Goal: Transaction & Acquisition: Purchase product/service

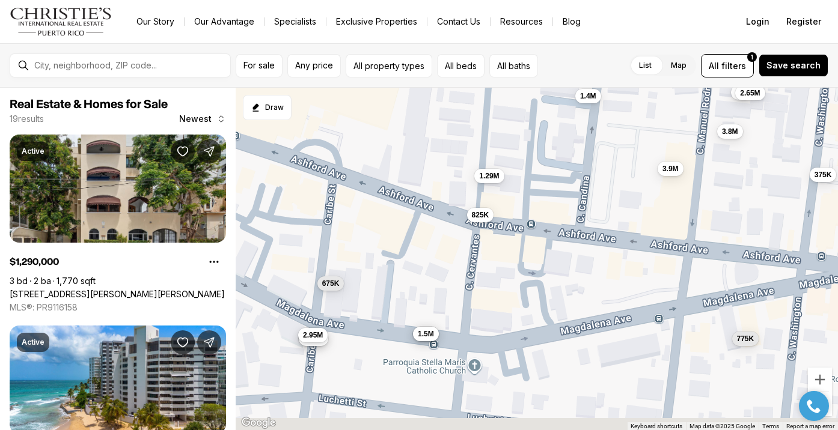
drag, startPoint x: 383, startPoint y: 265, endPoint x: 381, endPoint y: 165, distance: 99.8
click at [381, 165] on div "1.29M 3M 3.8M 3.4M 675K 3M 685K 825K 1.4M 895K 950K 1.98M 2.65M 1.5M 775K 3.9M …" at bounding box center [537, 259] width 602 height 343
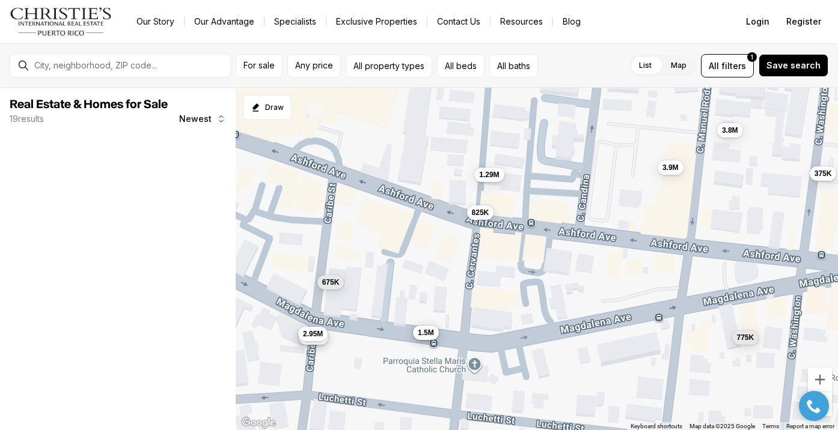
click at [483, 217] on span "825K" at bounding box center [480, 212] width 17 height 10
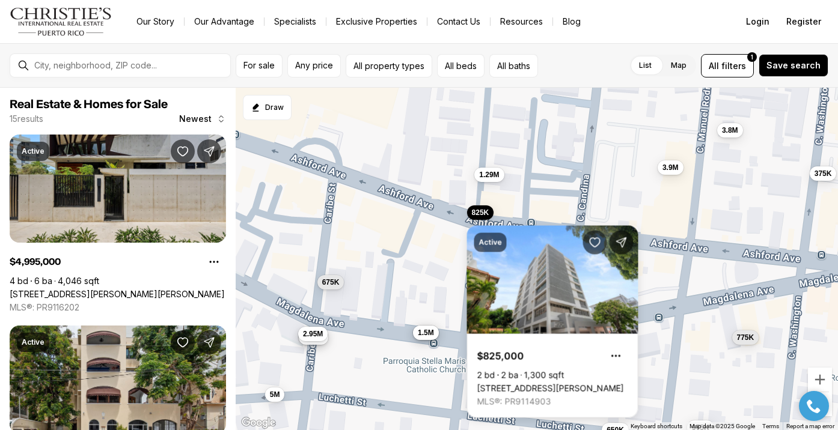
click at [425, 216] on div "1.29M 3.8M 3.4M 675K 685K 825K 1.98M 1.5M 775K 375K 2.95M 3.9M 5M 650K 975K" at bounding box center [537, 259] width 602 height 343
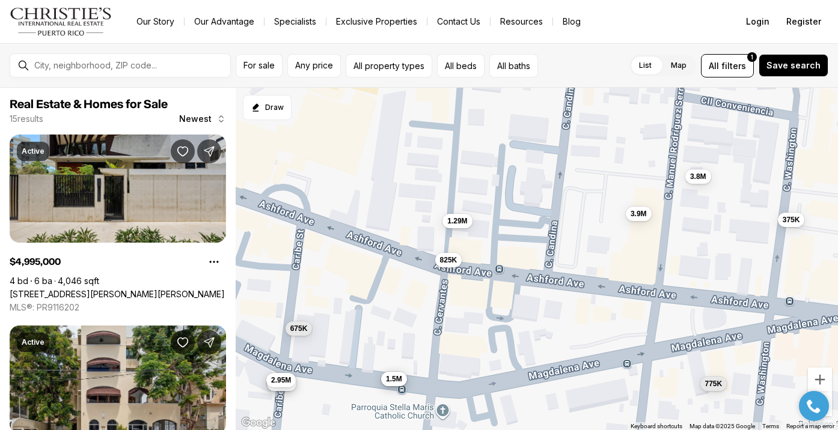
drag, startPoint x: 427, startPoint y: 234, endPoint x: 393, endPoint y: 281, distance: 58.2
click at [393, 281] on div "1.29M 3.8M 3.4M 675K 685K 825K 1.98M 1.5M 775K 375K 2.95M 3.9M 5M 650K 975K" at bounding box center [537, 259] width 602 height 343
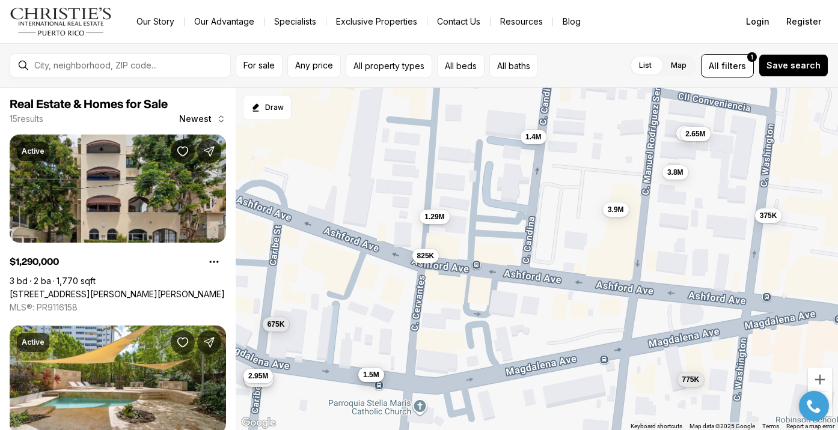
drag, startPoint x: 664, startPoint y: 278, endPoint x: 640, endPoint y: 274, distance: 24.4
click at [640, 274] on div "1.29M 3.8M 3.4M 675K 685K 825K 1.98M 1.5M 775K 375K 2.95M 3.9M 3M 1.4M 2.65M" at bounding box center [537, 259] width 602 height 343
click at [431, 257] on span "825K" at bounding box center [425, 254] width 17 height 10
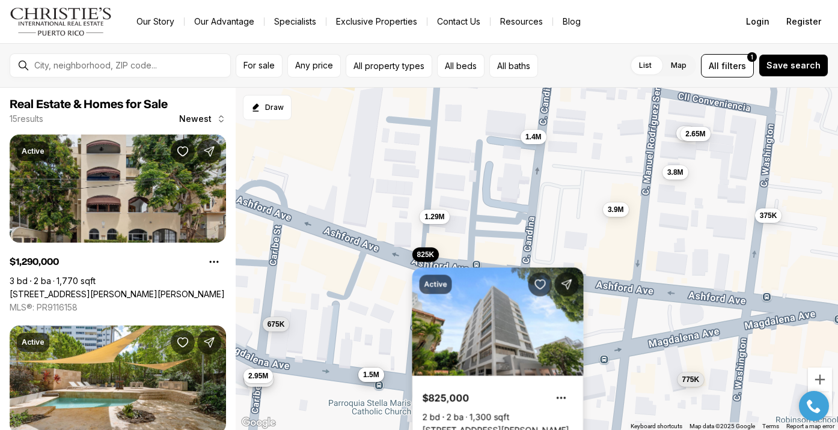
click at [477, 426] on link "1319 ASHFORD AVE #7B, SAN JUAN PR, 00907" at bounding box center [496, 431] width 147 height 11
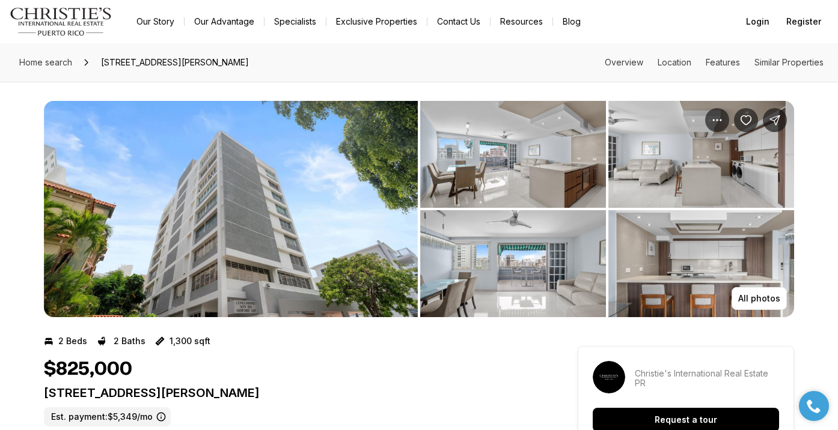
click at [260, 235] on img "View image gallery" at bounding box center [231, 209] width 374 height 216
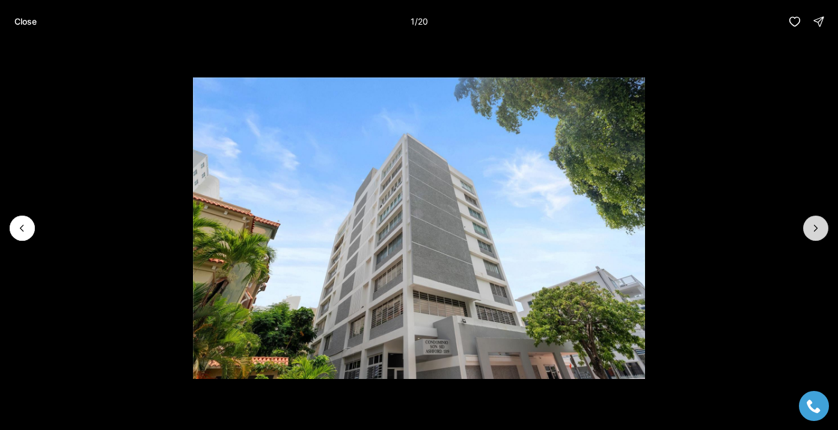
click at [814, 233] on icon "Next slide" at bounding box center [816, 228] width 12 height 12
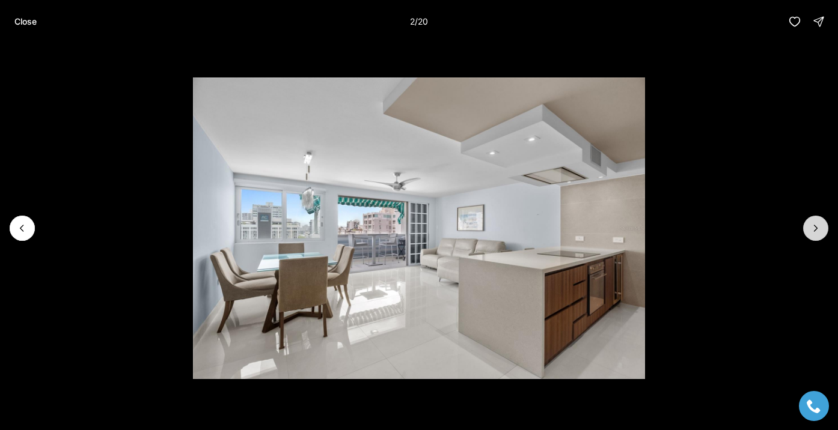
click at [814, 233] on icon "Next slide" at bounding box center [816, 228] width 12 height 12
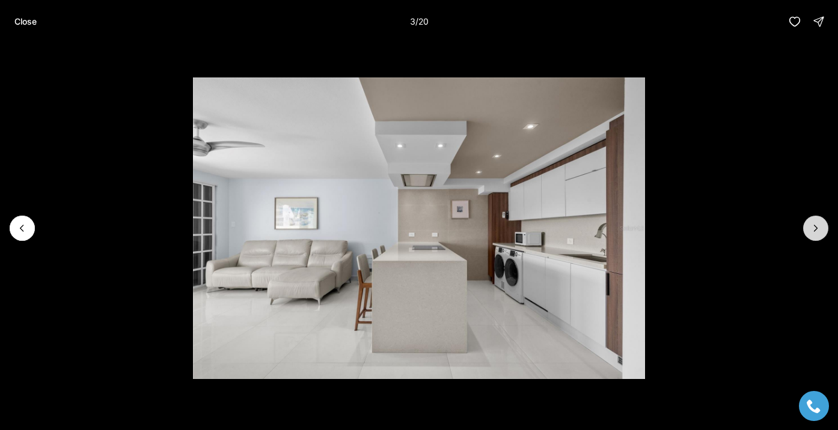
click at [814, 233] on icon "Next slide" at bounding box center [816, 228] width 12 height 12
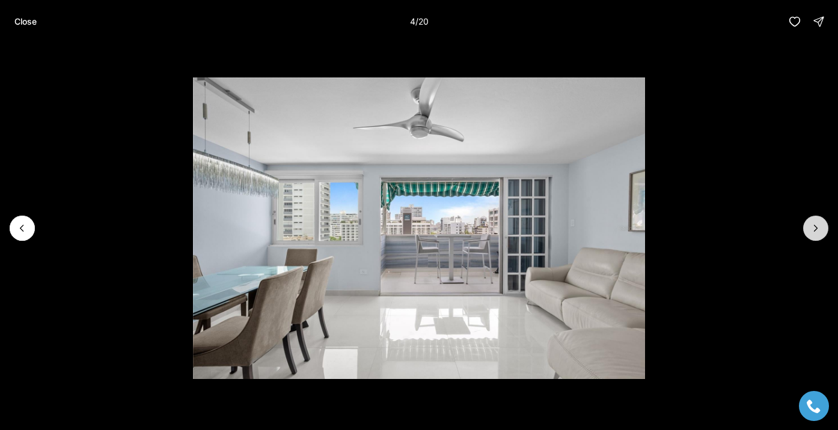
click at [814, 233] on icon "Next slide" at bounding box center [816, 228] width 12 height 12
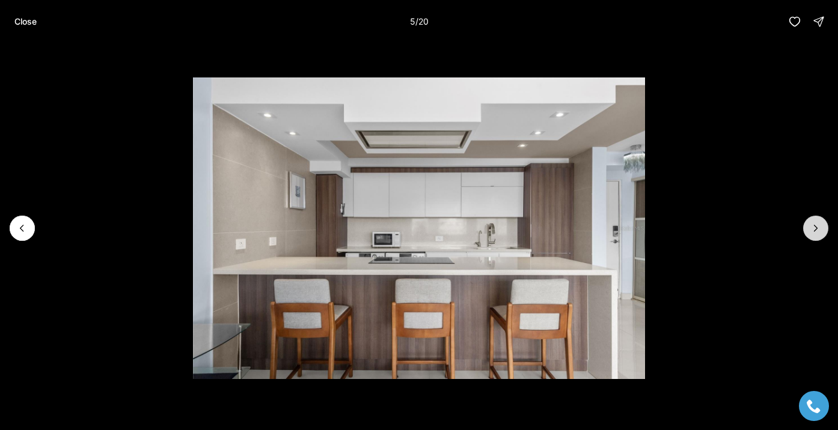
click at [814, 233] on icon "Next slide" at bounding box center [816, 228] width 12 height 12
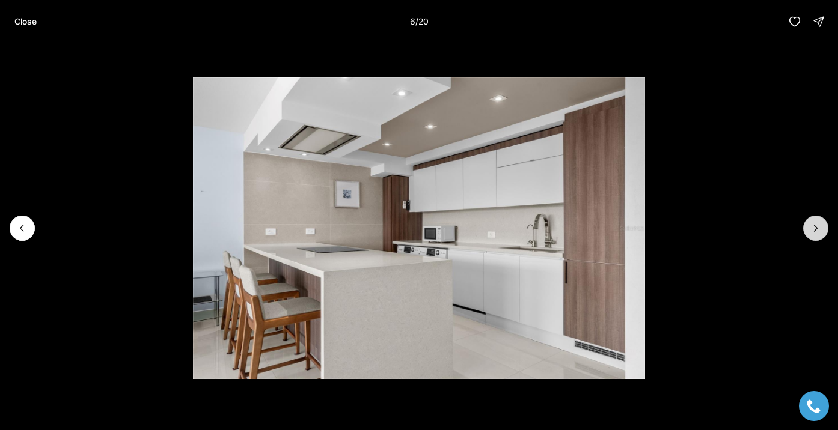
click at [814, 233] on icon "Next slide" at bounding box center [816, 228] width 12 height 12
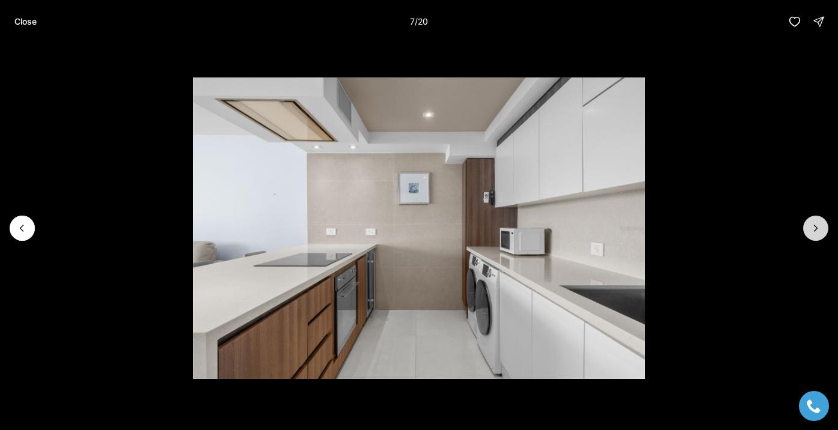
click at [814, 233] on icon "Next slide" at bounding box center [816, 228] width 12 height 12
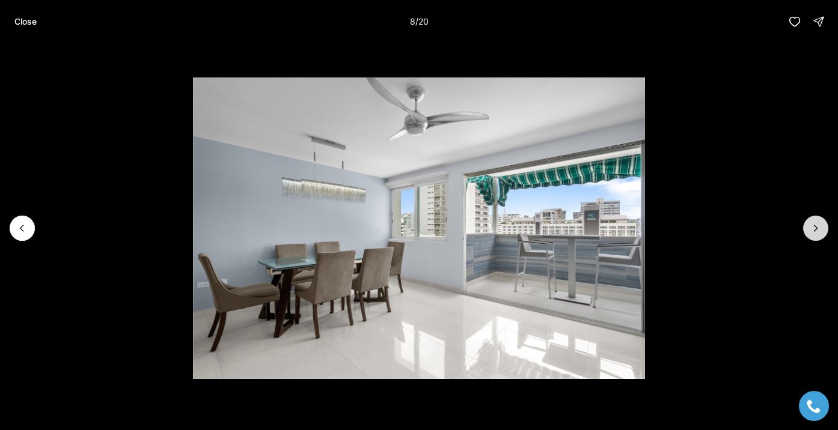
click at [814, 233] on icon "Next slide" at bounding box center [816, 228] width 12 height 12
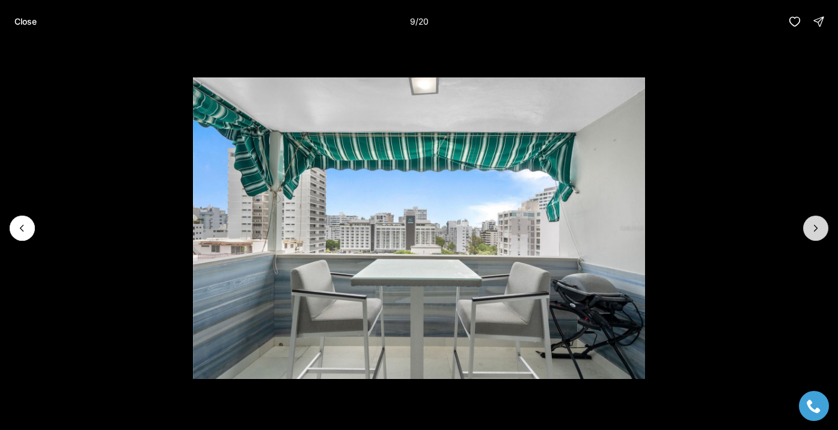
click at [814, 233] on icon "Next slide" at bounding box center [816, 228] width 12 height 12
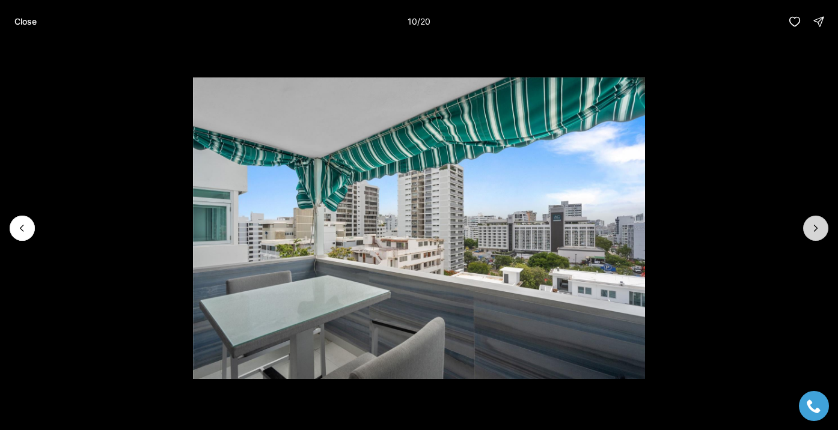
click at [814, 233] on icon "Next slide" at bounding box center [816, 228] width 12 height 12
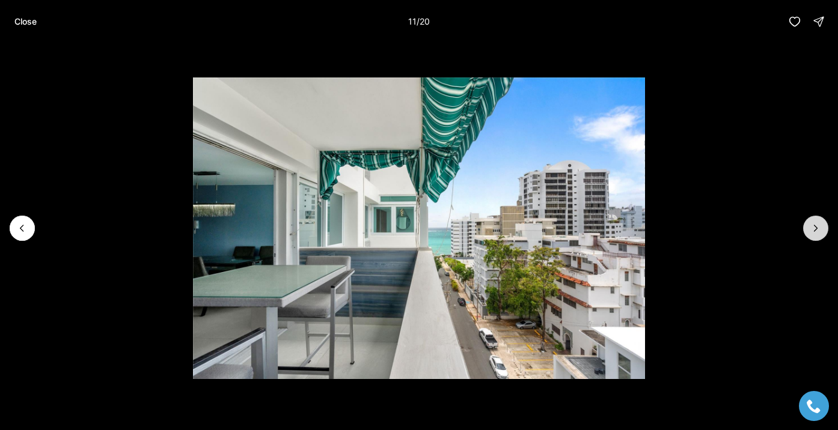
click at [814, 233] on icon "Next slide" at bounding box center [816, 228] width 12 height 12
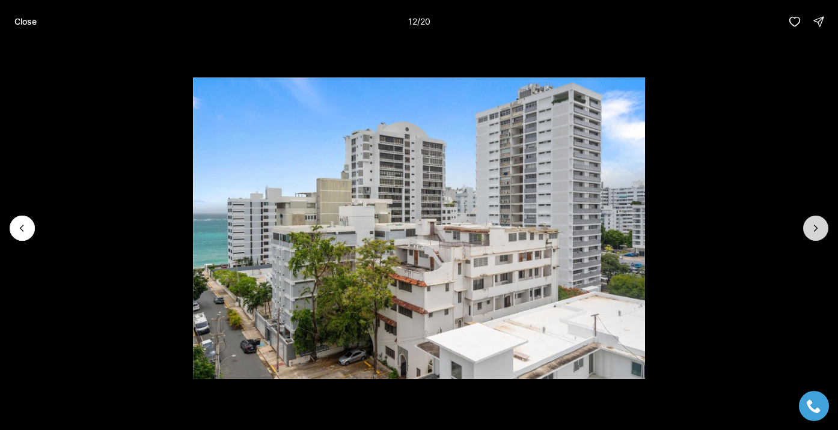
click at [814, 233] on icon "Next slide" at bounding box center [816, 228] width 12 height 12
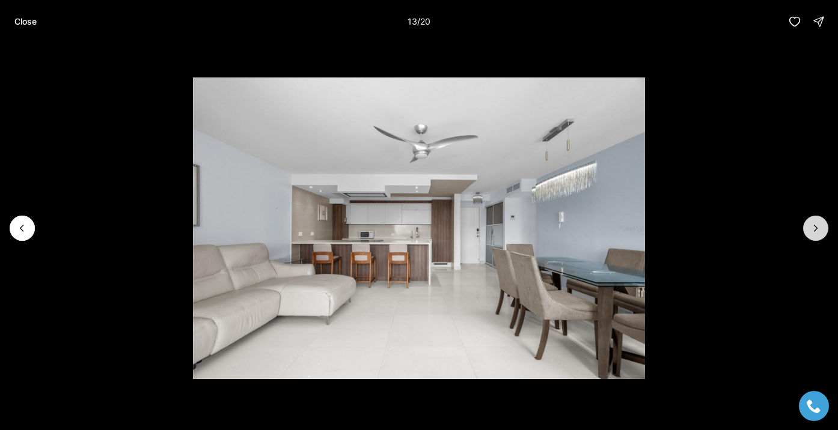
click at [814, 233] on icon "Next slide" at bounding box center [816, 228] width 12 height 12
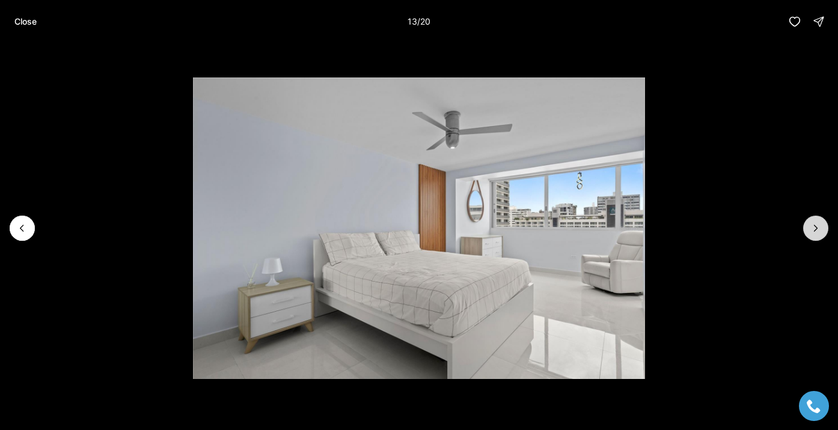
click at [814, 233] on icon "Next slide" at bounding box center [816, 228] width 12 height 12
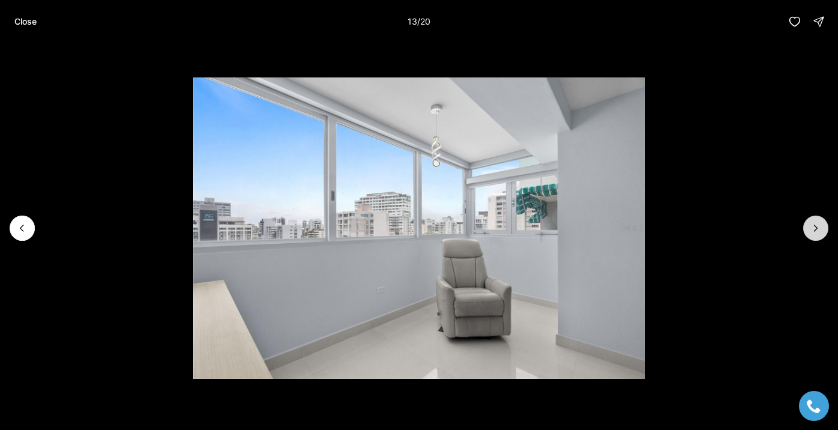
click at [814, 233] on icon "Next slide" at bounding box center [816, 228] width 12 height 12
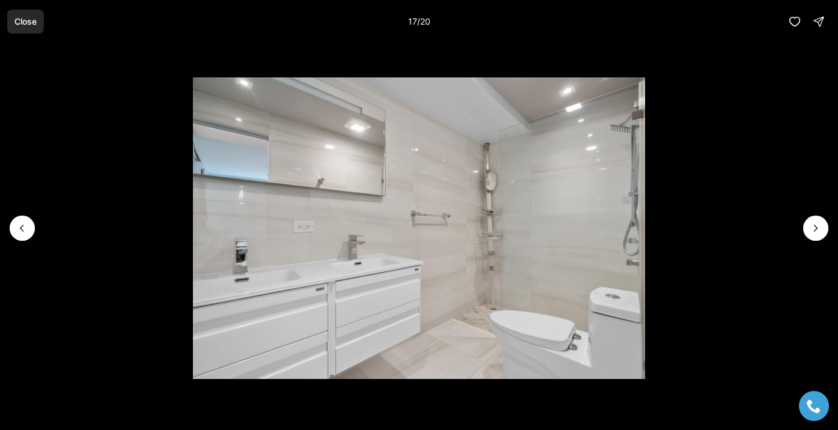
click at [31, 25] on p "Close" at bounding box center [25, 22] width 22 height 10
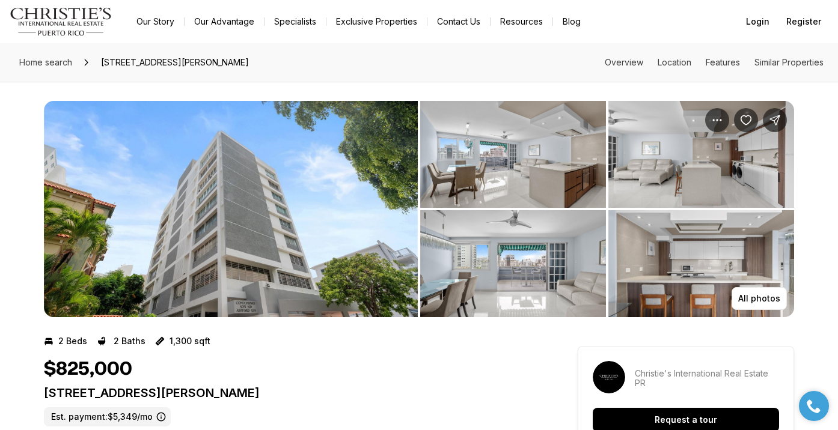
scroll to position [-1, 0]
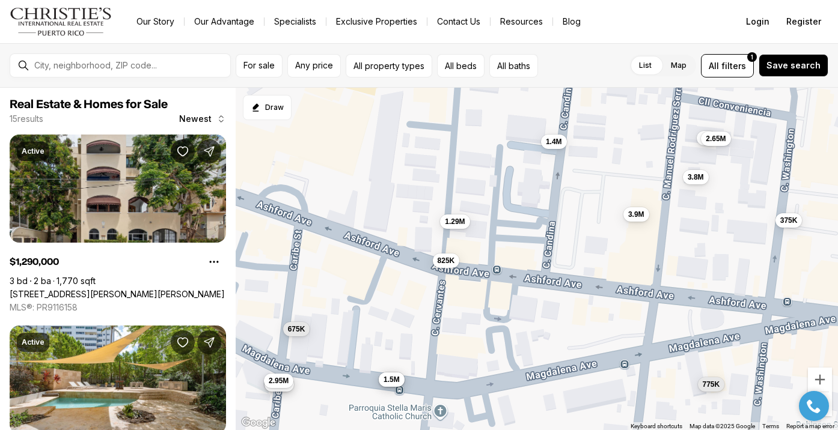
drag, startPoint x: 372, startPoint y: 271, endPoint x: 395, endPoint y: 276, distance: 23.9
click at [395, 276] on div "1.29M 3.8M 3.4M 675K 3M 685K 825K 1.4M 1.98M 2.65M 1.5M 775K 375K 2.95M 3.9M" at bounding box center [537, 259] width 602 height 343
click at [457, 227] on button "1.29M" at bounding box center [454, 220] width 29 height 14
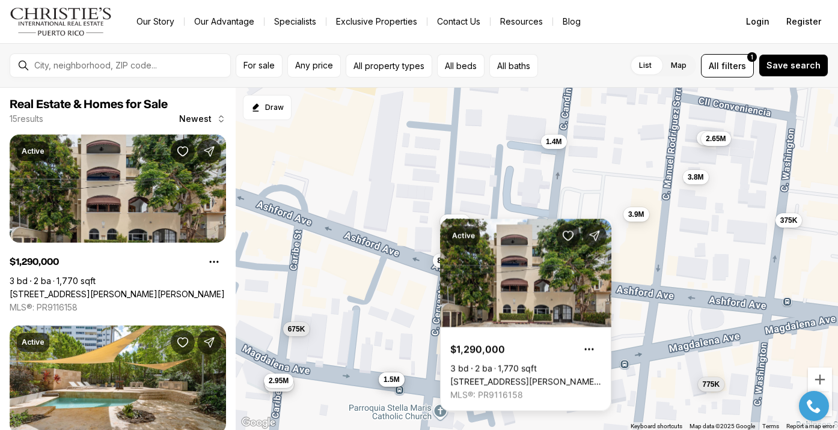
click at [421, 231] on div "1.29M 3.8M 3.4M 675K 3M 685K 825K 1.4M 1.98M 2.65M 1.5M 775K 375K 2.95M 3.9M" at bounding box center [537, 259] width 602 height 343
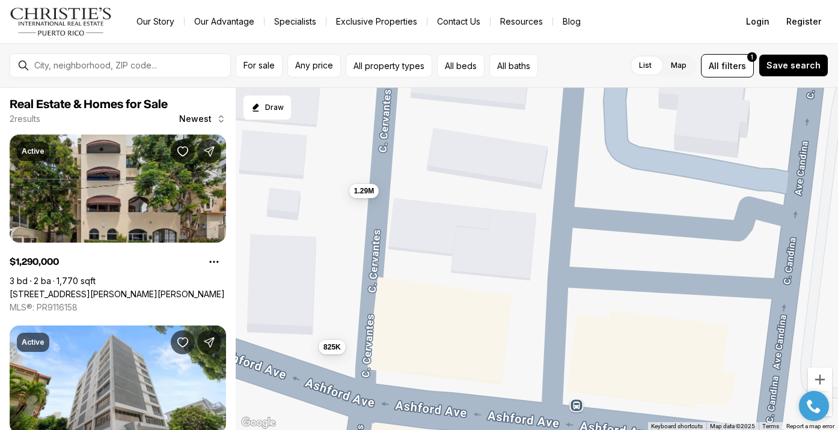
drag, startPoint x: 525, startPoint y: 251, endPoint x: 370, endPoint y: 270, distance: 156.9
click at [370, 270] on div "1.29M 825K" at bounding box center [537, 259] width 602 height 343
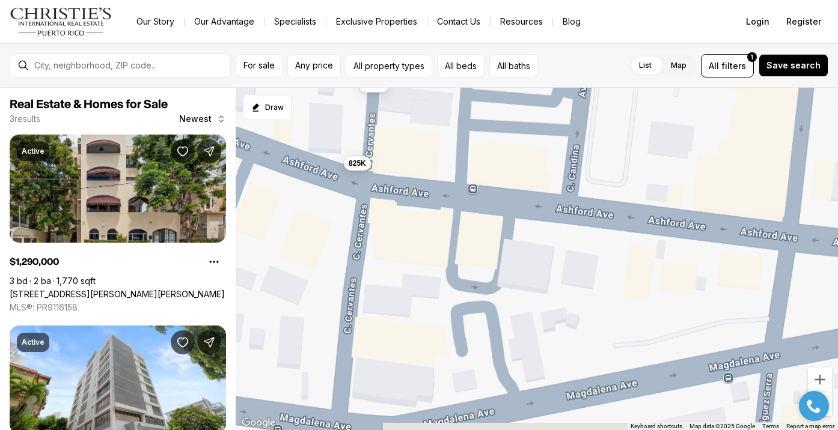
drag, startPoint x: 414, startPoint y: 305, endPoint x: 408, endPoint y: 139, distance: 166.0
click at [408, 139] on div "1.29M 825K 3.9M" at bounding box center [537, 259] width 602 height 343
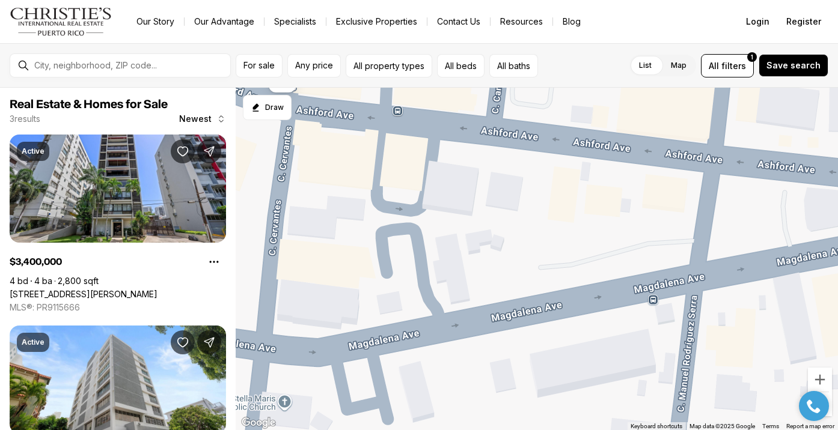
drag, startPoint x: 427, startPoint y: 255, endPoint x: 347, endPoint y: 182, distance: 108.5
click at [347, 182] on div "825K 3.4M 1.5M" at bounding box center [537, 259] width 602 height 343
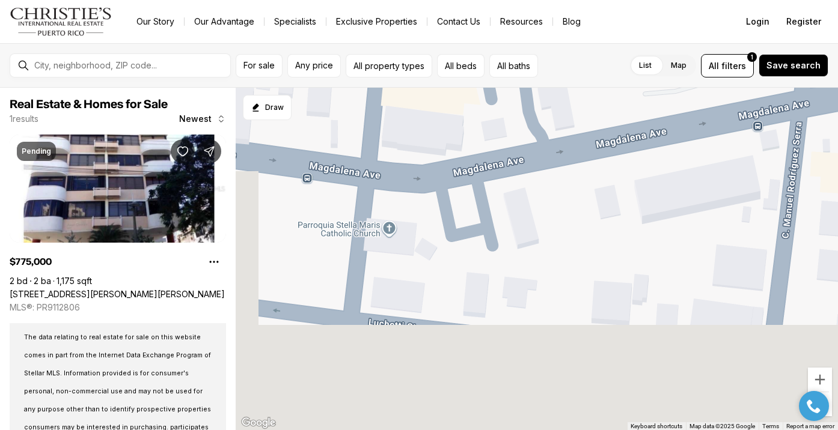
drag, startPoint x: 429, startPoint y: 297, endPoint x: 537, endPoint y: 108, distance: 217.6
click at [537, 108] on div "775K" at bounding box center [537, 259] width 602 height 343
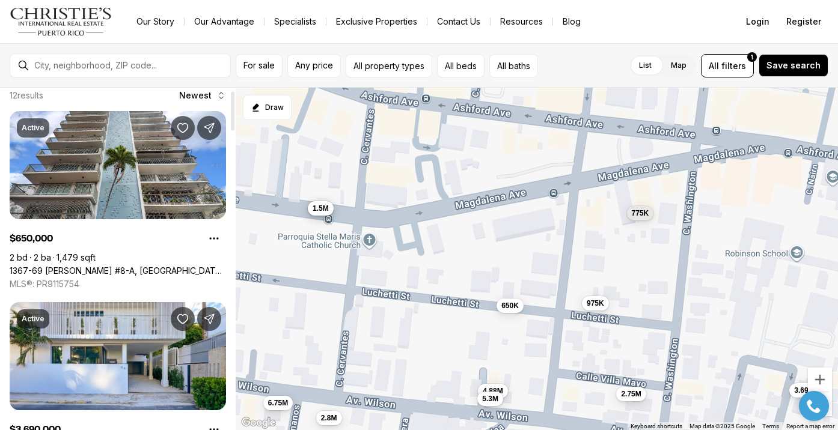
scroll to position [25, 0]
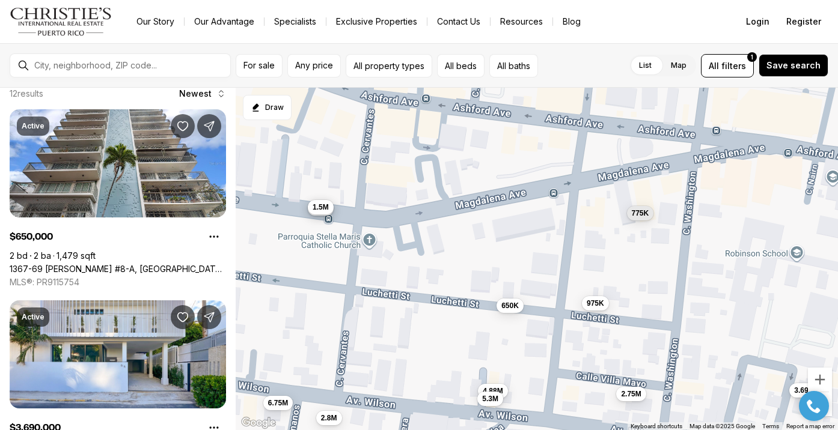
click at [322, 209] on span "1.5M" at bounding box center [321, 208] width 16 height 10
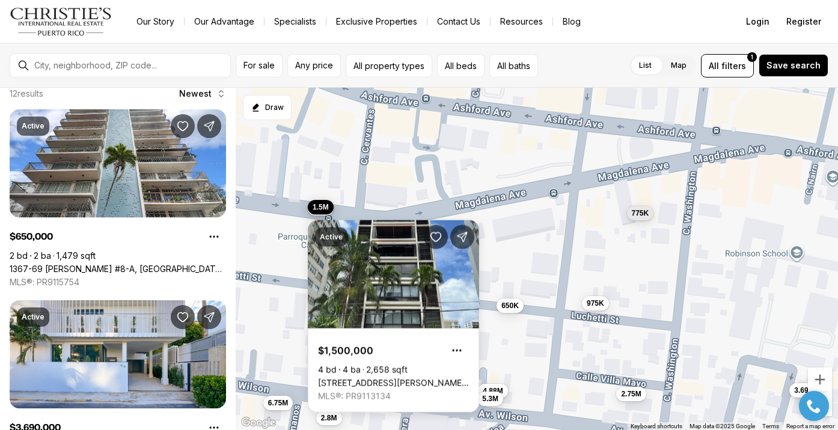
click at [542, 243] on div "650K 3.4M 975K 1.5M 3.69M 2M 2.75M 775K 4.88M 5.3M 6.75M 2.8M" at bounding box center [537, 259] width 602 height 343
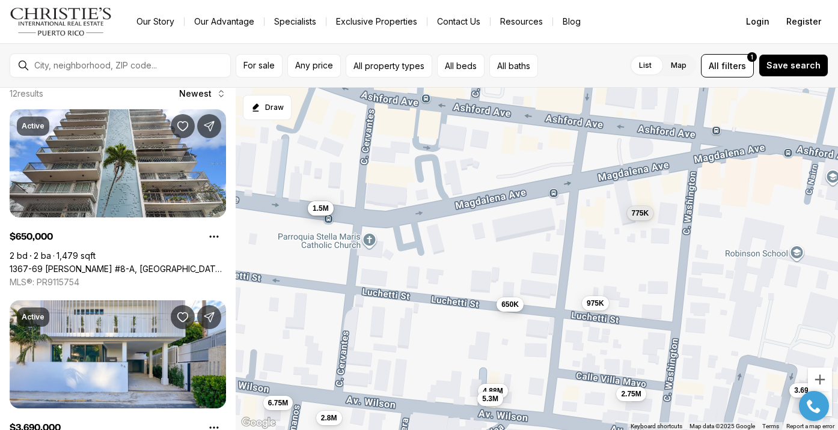
click at [515, 308] on span "650K" at bounding box center [509, 304] width 17 height 10
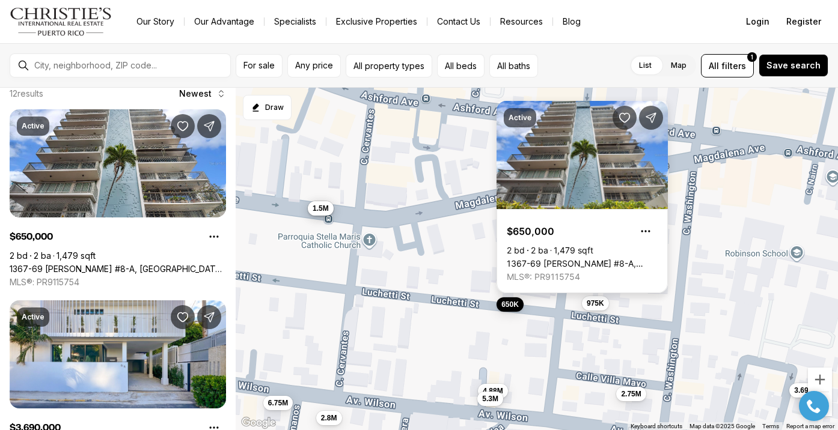
click at [589, 259] on link "1367-69 [PERSON_NAME] #8-A, [GEOGRAPHIC_DATA][PERSON_NAME], 00907" at bounding box center [582, 264] width 151 height 11
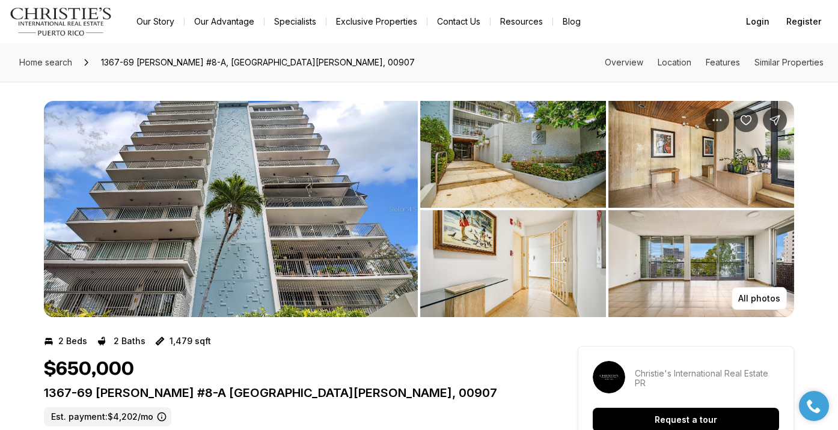
click at [304, 207] on img "View image gallery" at bounding box center [231, 209] width 374 height 216
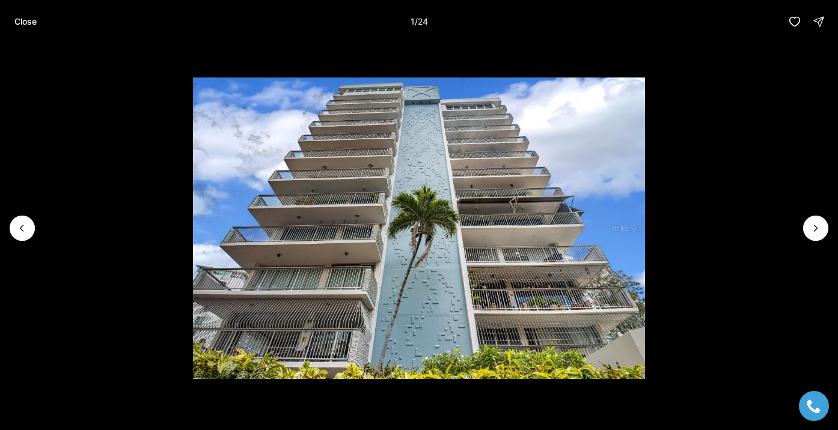
click at [804, 236] on li "1 of 24" at bounding box center [419, 228] width 838 height 370
click at [809, 233] on button "Next slide" at bounding box center [815, 228] width 25 height 25
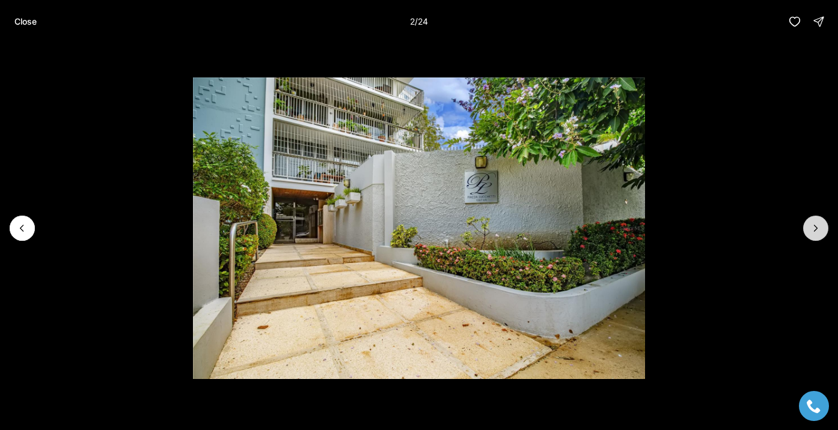
click at [812, 231] on icon "Next slide" at bounding box center [816, 228] width 12 height 12
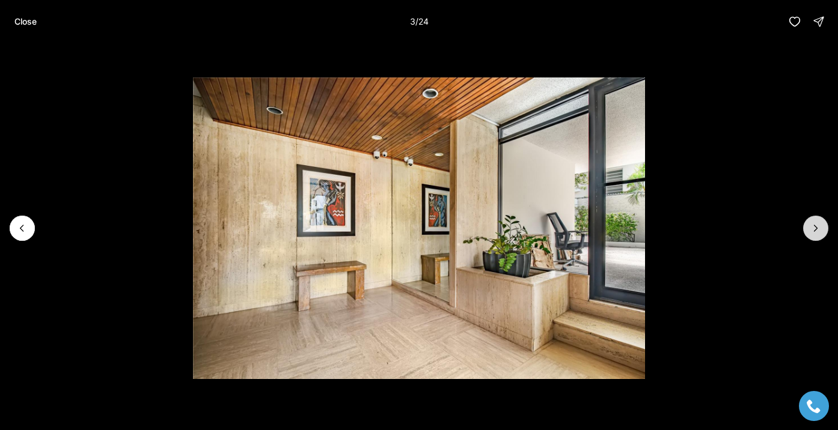
click at [812, 231] on icon "Next slide" at bounding box center [816, 228] width 12 height 12
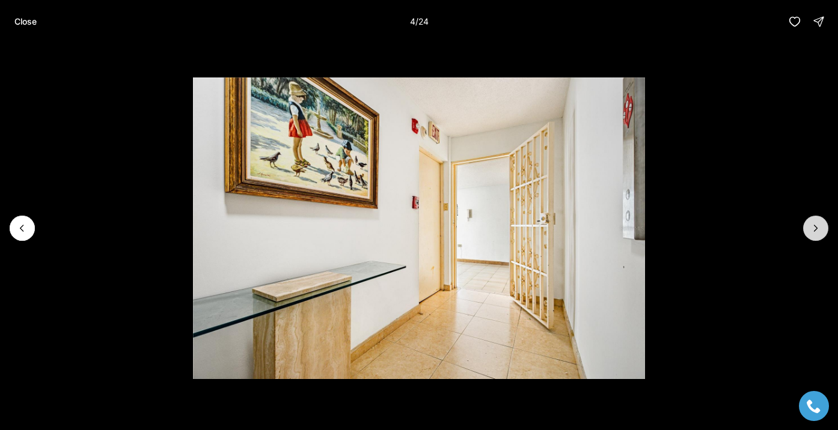
click at [812, 231] on icon "Next slide" at bounding box center [816, 228] width 12 height 12
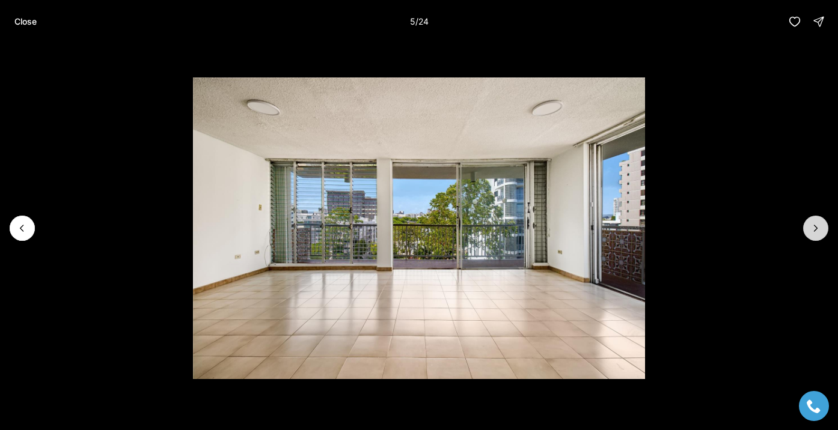
click at [812, 231] on icon "Next slide" at bounding box center [816, 228] width 12 height 12
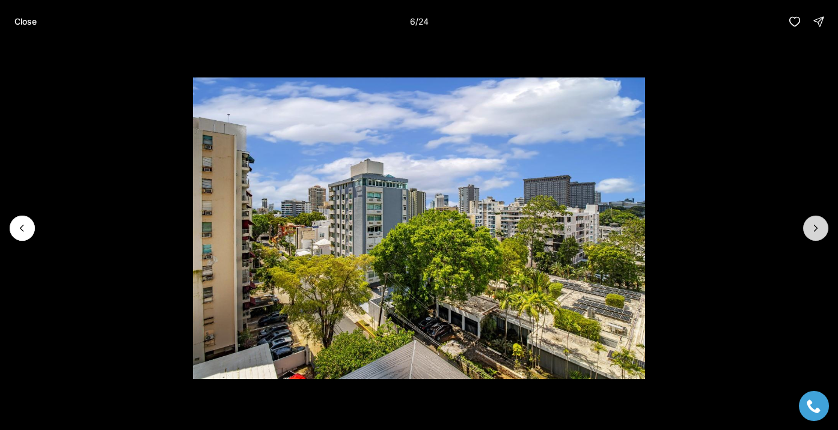
click at [812, 231] on icon "Next slide" at bounding box center [816, 228] width 12 height 12
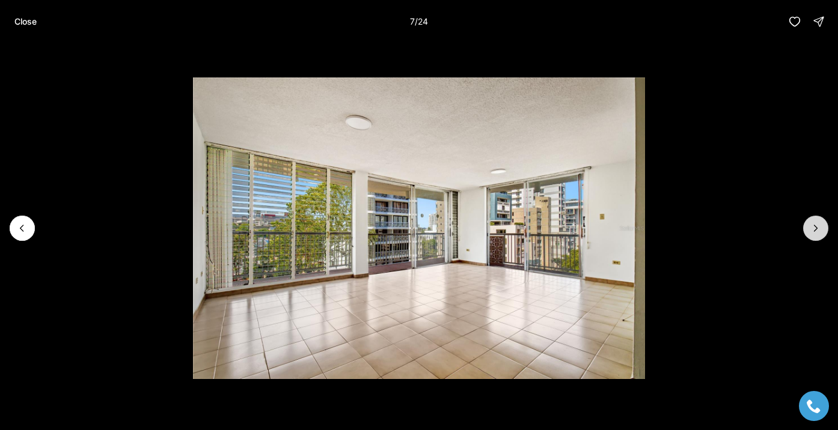
click at [812, 231] on icon "Next slide" at bounding box center [816, 228] width 12 height 12
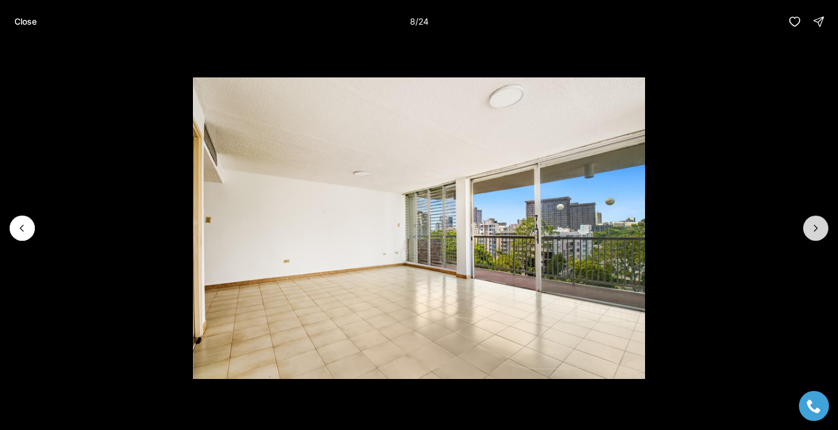
click at [812, 231] on icon "Next slide" at bounding box center [816, 228] width 12 height 12
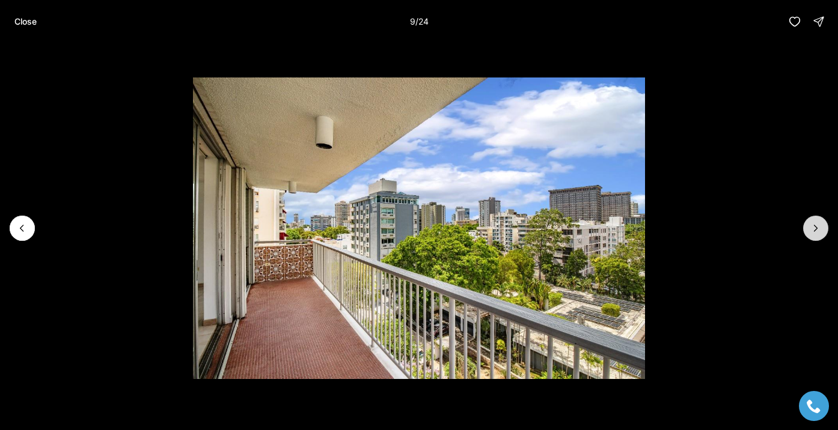
click at [812, 231] on icon "Next slide" at bounding box center [816, 228] width 12 height 12
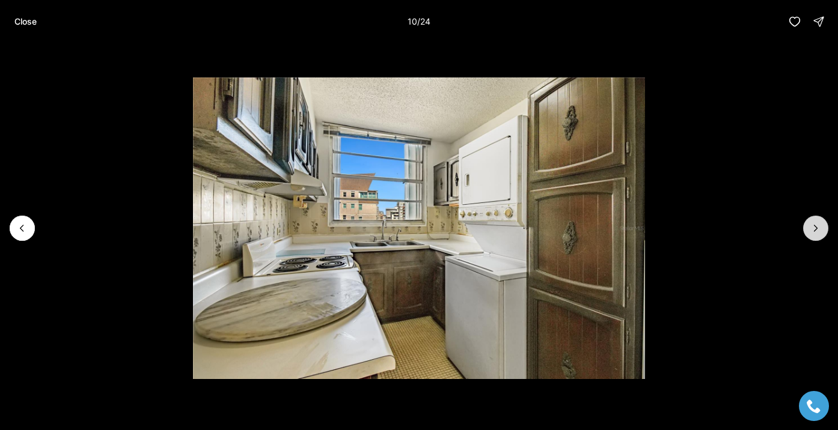
click at [812, 231] on icon "Next slide" at bounding box center [816, 228] width 12 height 12
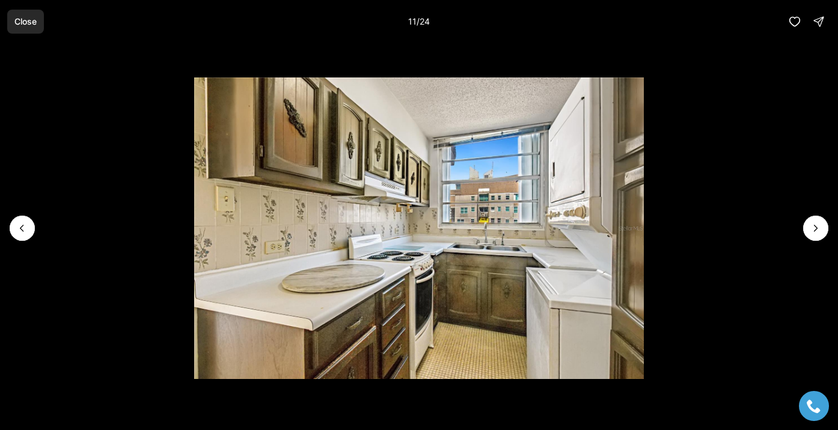
click at [36, 20] on p "Close" at bounding box center [25, 22] width 22 height 10
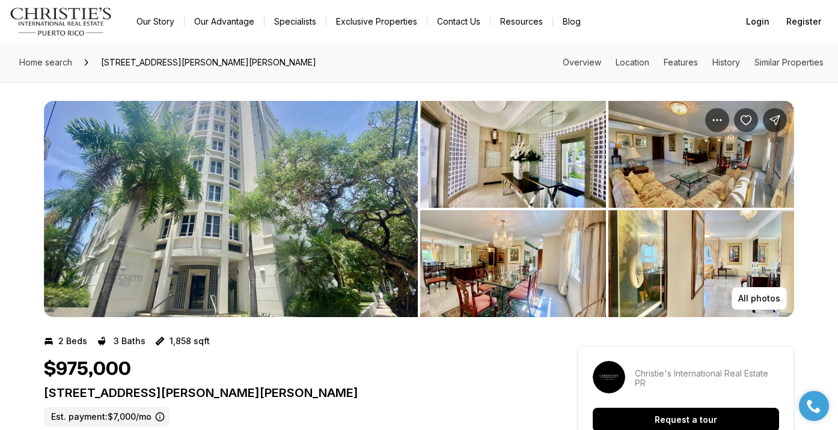
click at [215, 234] on img "View image gallery" at bounding box center [231, 209] width 374 height 216
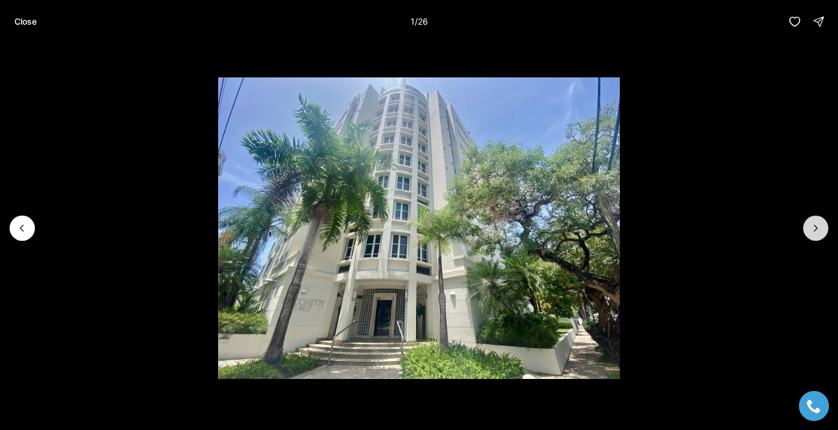
click at [809, 237] on button "Next slide" at bounding box center [815, 228] width 25 height 25
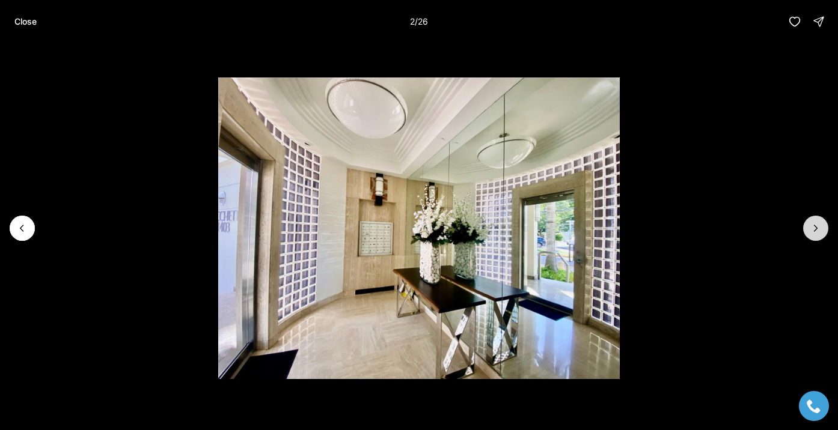
click at [809, 237] on button "Next slide" at bounding box center [815, 228] width 25 height 25
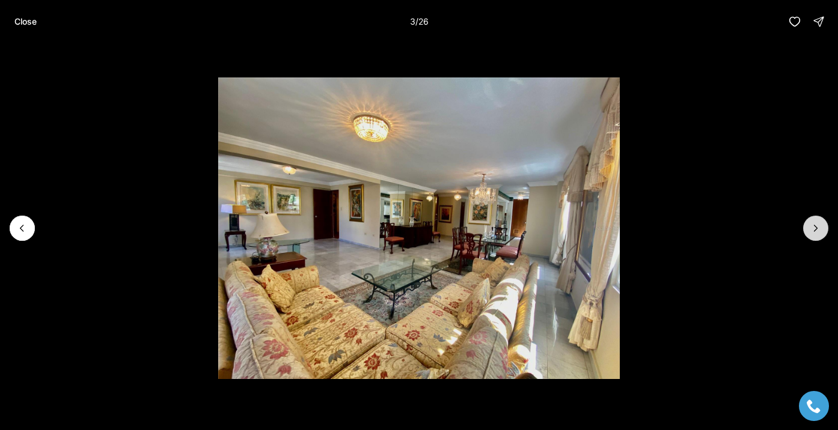
click at [809, 237] on button "Next slide" at bounding box center [815, 228] width 25 height 25
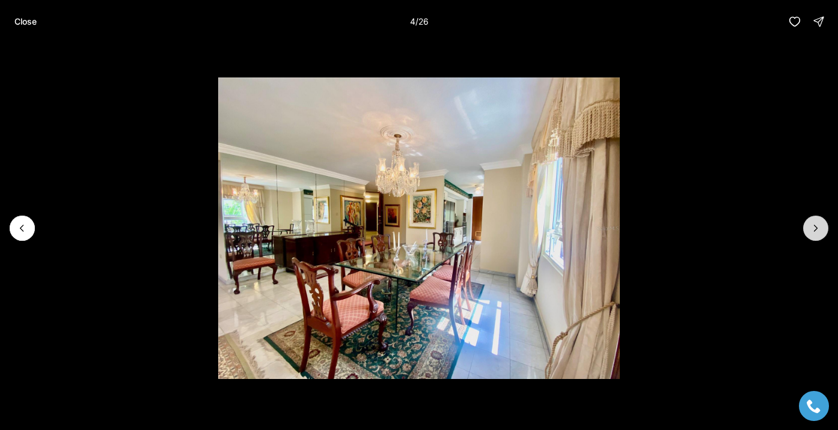
click at [809, 237] on button "Next slide" at bounding box center [815, 228] width 25 height 25
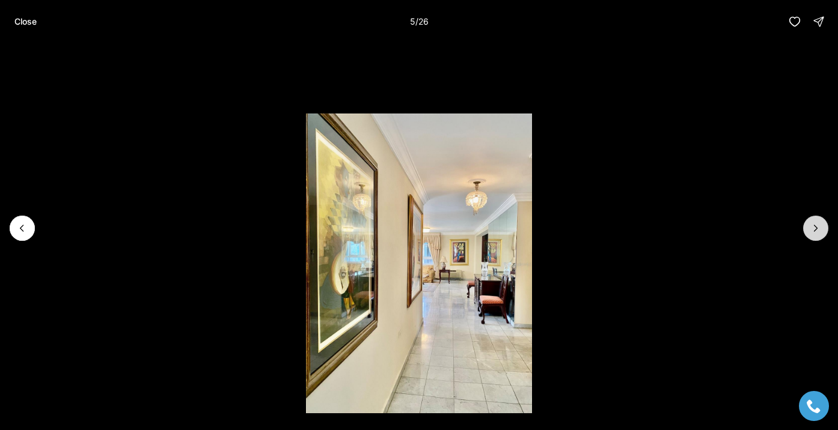
click at [809, 237] on button "Next slide" at bounding box center [815, 228] width 25 height 25
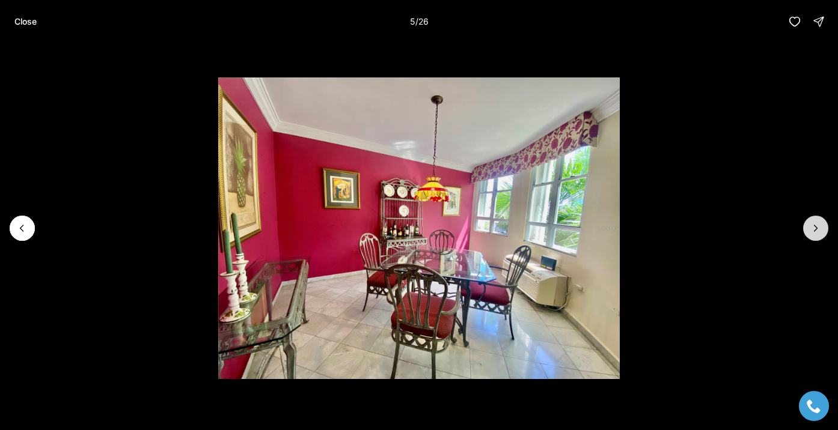
click at [809, 237] on button "Next slide" at bounding box center [815, 228] width 25 height 25
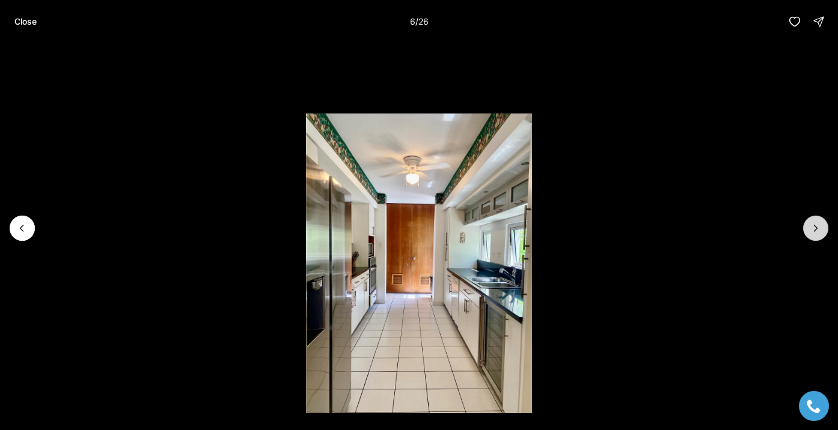
click at [809, 237] on button "Next slide" at bounding box center [815, 228] width 25 height 25
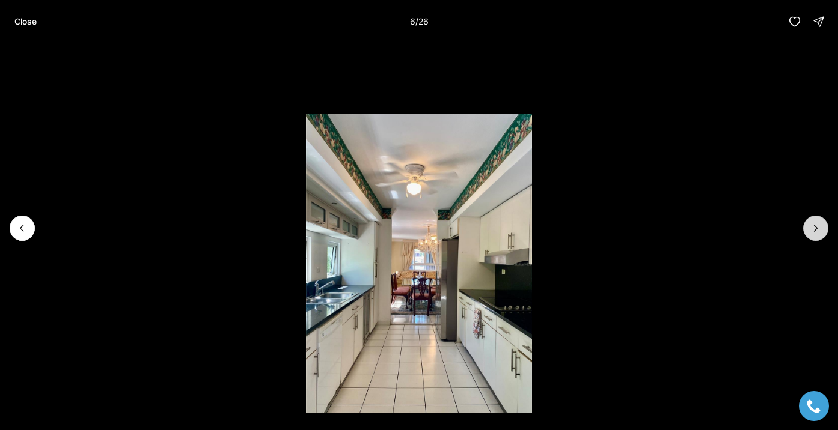
click at [809, 237] on button "Next slide" at bounding box center [815, 228] width 25 height 25
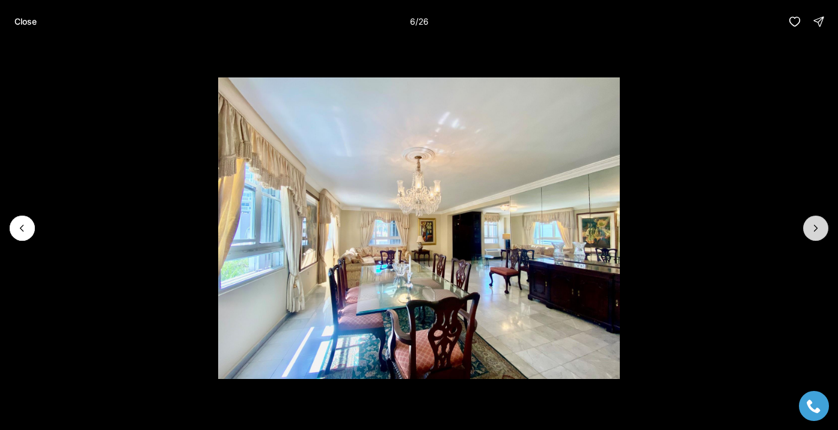
click at [809, 237] on button "Next slide" at bounding box center [815, 228] width 25 height 25
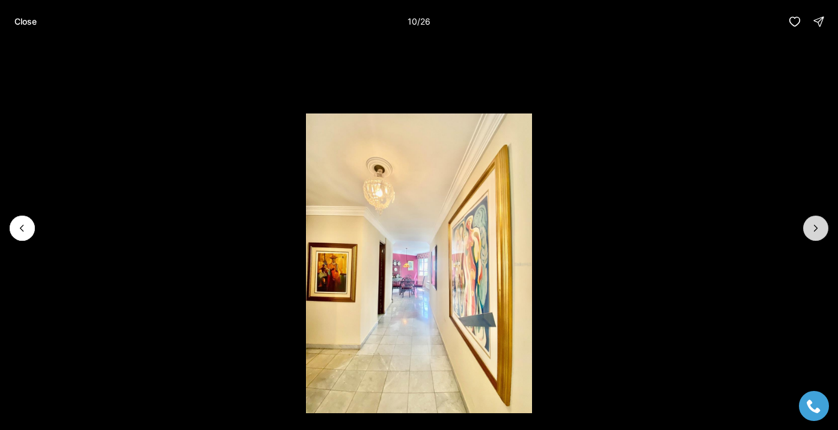
click at [808, 237] on button "Next slide" at bounding box center [815, 228] width 25 height 25
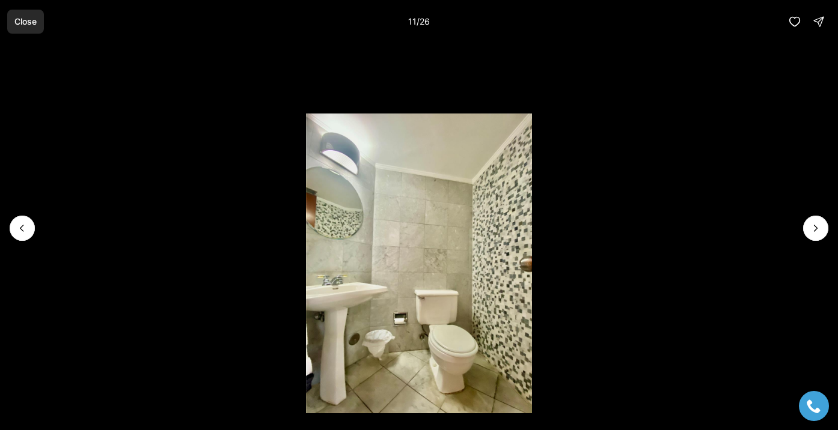
click at [31, 26] on button "Close" at bounding box center [25, 22] width 37 height 24
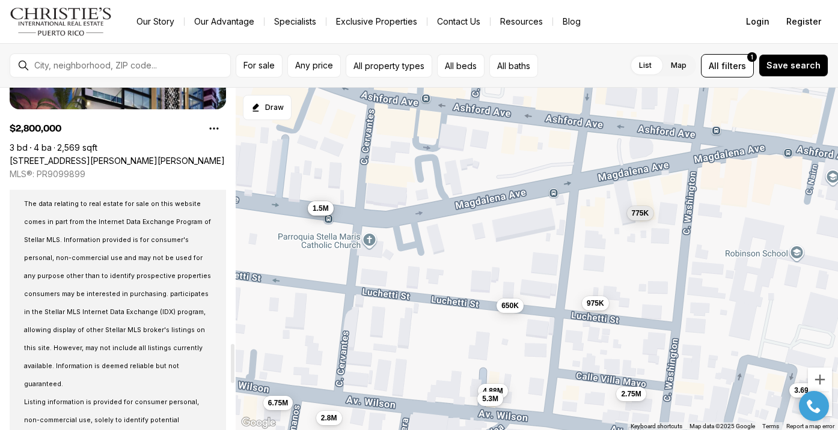
scroll to position [2280, 0]
